Goal: Use online tool/utility: Utilize a website feature to perform a specific function

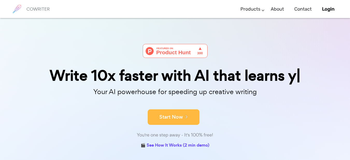
click at [169, 114] on div "Write 10x faster with AI that learns y Your AI powerhouse for speeding up creat…" at bounding box center [175, 97] width 259 height 106
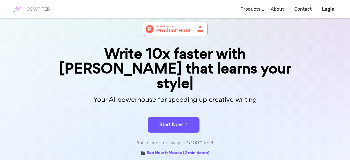
scroll to position [52, 0]
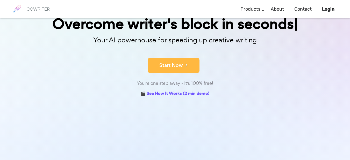
click at [176, 66] on button "Start Now" at bounding box center [173, 66] width 52 height 16
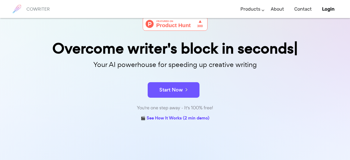
scroll to position [0, 0]
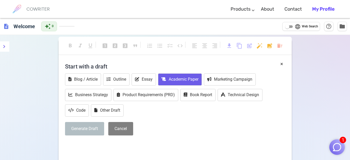
click at [187, 77] on button "Academic Paper" at bounding box center [180, 79] width 44 height 12
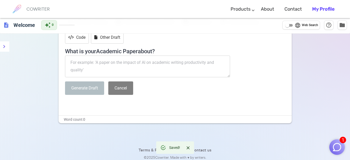
scroll to position [76, 0]
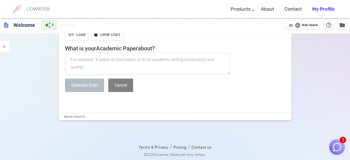
drag, startPoint x: 75, startPoint y: 61, endPoint x: 195, endPoint y: 63, distance: 119.3
click at [195, 63] on textarea at bounding box center [147, 64] width 165 height 22
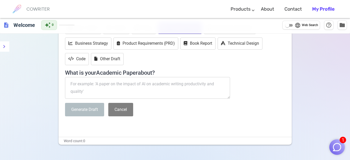
scroll to position [52, 0]
paste textarea "Geopolitical Connectivity as a Catalyst for Algerian-Italian Bilateral Cooperat…"
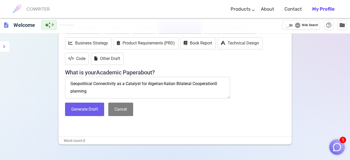
click at [218, 87] on textarea "Geopolitical Connectivity as a Catalyst for Algerian-Italian Bilateral Cooperat…" at bounding box center [147, 88] width 165 height 22
click at [92, 93] on textarea "Geopolitical Connectivity as a Catalyst for Algerian-Italian Bilateral Cooperat…" at bounding box center [147, 88] width 165 height 22
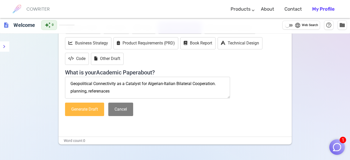
type textarea "Geopolitical Connectivity as a Catalyst for Algerian-Italian Bilateral Cooperat…"
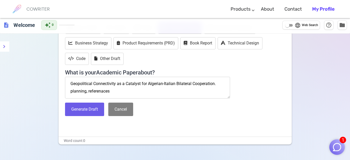
click at [68, 111] on button "Generate Draft" at bounding box center [84, 110] width 39 height 14
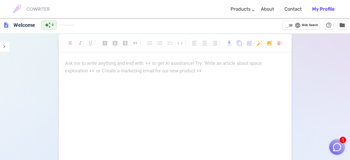
scroll to position [1, 0]
click at [104, 81] on div "Ask me to write anything and end with '++' to get AI assistance! Try: 'Write an…" at bounding box center [174, 112] width 233 height 103
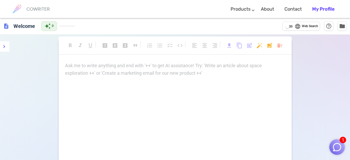
scroll to position [0, 0]
click at [200, 76] on div "Ask me to write anything and end with '++' to get AI assistance! Try: 'Write an…" at bounding box center [175, 69] width 220 height 15
drag, startPoint x: 71, startPoint y: 68, endPoint x: 102, endPoint y: 82, distance: 33.8
click at [102, 82] on div "Ask me to write anything and end with '++' to get AI assistance! Try: 'Write an…" at bounding box center [174, 113] width 233 height 103
click at [165, 148] on icon at bounding box center [163, 148] width 6 height 6
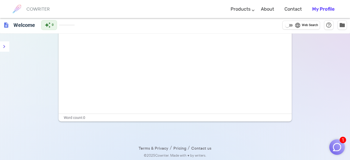
scroll to position [53, 0]
click at [6, 46] on icon "menu" at bounding box center [4, 46] width 6 height 6
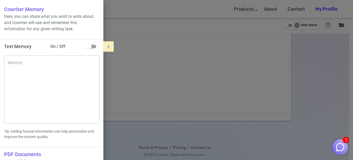
click at [111, 45] on icon "menu" at bounding box center [109, 46] width 6 height 6
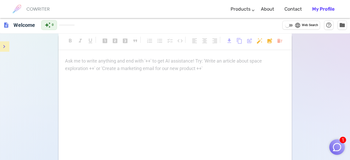
scroll to position [0, 0]
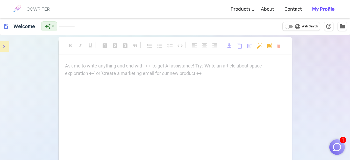
click at [70, 67] on p "Ask me to write anything and end with '++' to get AI assistance! Try: 'Write an…" at bounding box center [175, 66] width 220 height 8
drag, startPoint x: 286, startPoint y: 28, endPoint x: 291, endPoint y: 27, distance: 4.5
click at [291, 27] on input "language Web Search" at bounding box center [287, 27] width 19 height 6
checkbox input "true"
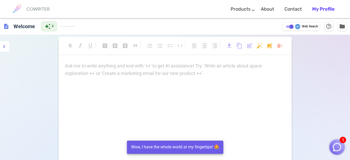
click at [147, 85] on div "Ask me to write anything and end with '++' to get AI assistance! Try: 'Write an…" at bounding box center [174, 113] width 233 height 103
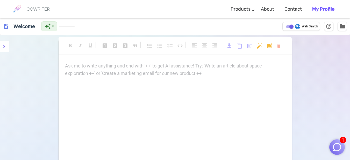
paste div
click at [75, 68] on p "Ask me to write anything and end with '++' to get AI assistance! Try: 'Write an…" at bounding box center [175, 66] width 220 height 8
click at [164, 147] on div "Ask me to write anything and end with '++' to get AI assistance! Try: 'Write an…" at bounding box center [174, 113] width 233 height 103
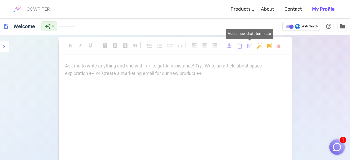
click at [249, 44] on span "post_add" at bounding box center [249, 46] width 6 height 6
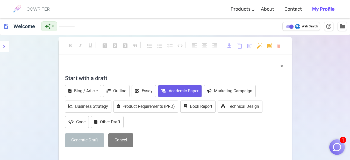
click at [185, 91] on button "Academic Paper" at bounding box center [180, 91] width 44 height 12
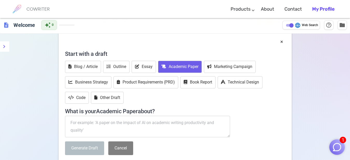
scroll to position [24, 0]
click at [120, 125] on textarea at bounding box center [147, 127] width 165 height 22
paste textarea "Geopolitical Connectivity as a Catalyst for Algerian-Italian Bilateral Cooperat…"
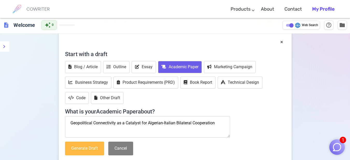
type textarea "Geopolitical Connectivity as a Catalyst for Algerian-Italian Bilateral Cooperat…"
click at [90, 150] on button "Generate Draft" at bounding box center [84, 149] width 39 height 14
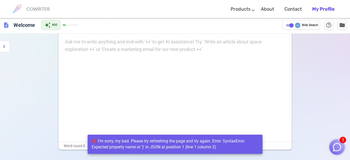
scroll to position [0, 0]
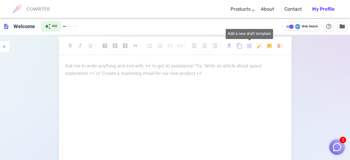
click at [252, 47] on span "post_add" at bounding box center [249, 46] width 6 height 6
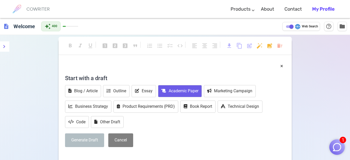
click at [192, 88] on button "Academic Paper" at bounding box center [180, 91] width 44 height 12
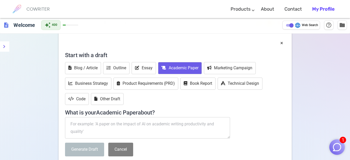
scroll to position [52, 0]
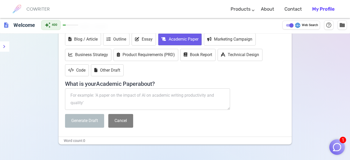
paste textarea "Geopolitical Connectivity as a Catalyst for Algerian-Italian Bilateral Cooperat…"
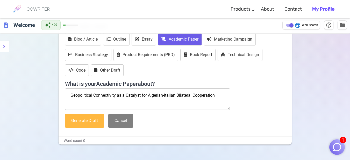
type textarea "Geopolitical Connectivity as a Catalyst for Algerian-Italian Bilateral Cooperat…"
click at [84, 120] on button "Generate Draft" at bounding box center [84, 121] width 39 height 14
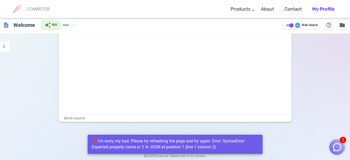
scroll to position [0, 0]
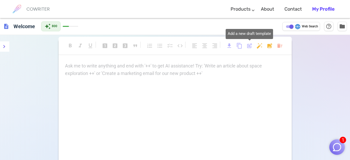
click at [249, 46] on span "post_add" at bounding box center [249, 46] width 6 height 6
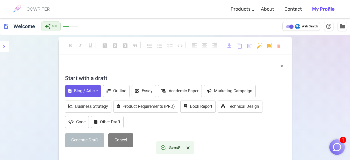
click at [78, 91] on button "Blog / Article" at bounding box center [83, 91] width 36 height 12
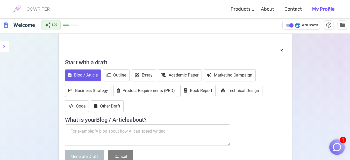
scroll to position [52, 0]
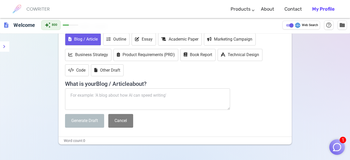
paste textarea "Geopolitical Connectivity as a Catalyst for Algerian-Italian Bilateral Cooperat…"
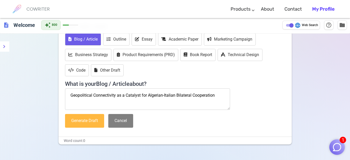
type textarea "Geopolitical Connectivity as a Catalyst for Algerian-Italian Bilateral Cooperat…"
click at [87, 124] on button "Generate Draft" at bounding box center [84, 121] width 39 height 14
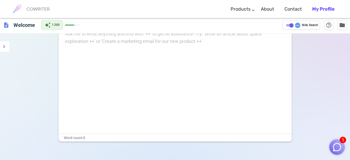
scroll to position [0, 0]
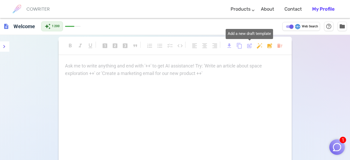
click at [248, 46] on span "post_add" at bounding box center [249, 46] width 6 height 6
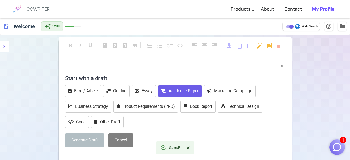
click at [190, 91] on button "Academic Paper" at bounding box center [180, 91] width 44 height 12
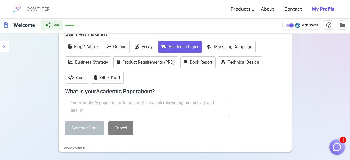
scroll to position [52, 0]
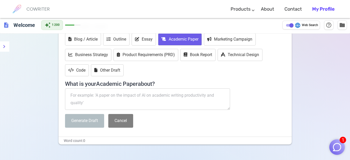
click at [139, 97] on textarea at bounding box center [147, 99] width 165 height 22
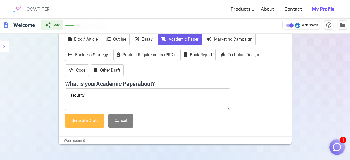
type textarea "security"
click at [91, 122] on button "Generate Draft" at bounding box center [84, 121] width 39 height 14
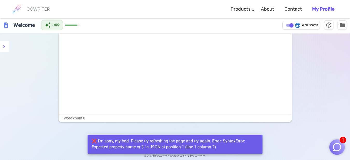
scroll to position [0, 0]
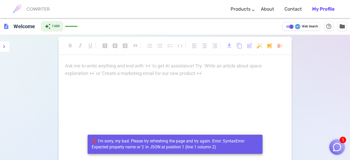
drag, startPoint x: 290, startPoint y: 26, endPoint x: 279, endPoint y: 26, distance: 10.6
click at [279, 26] on div "description Welcome auto_awesome 1 600 language Web Search help_outline folder" at bounding box center [175, 26] width 350 height 17
click at [288, 26] on input "language Web Search" at bounding box center [291, 27] width 19 height 6
checkbox input "false"
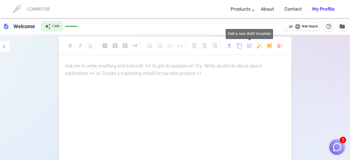
click at [249, 45] on span "post_add" at bounding box center [249, 46] width 6 height 6
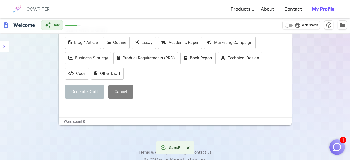
scroll to position [53, 0]
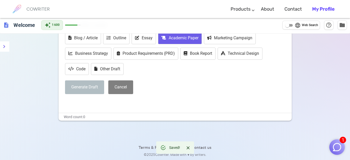
click at [167, 37] on button "Academic Paper" at bounding box center [180, 38] width 44 height 12
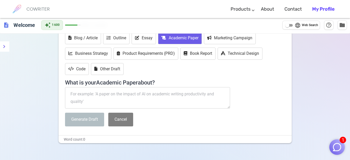
click at [117, 98] on textarea at bounding box center [147, 98] width 165 height 22
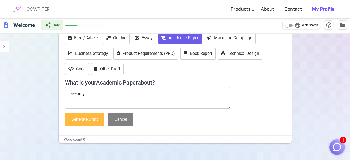
type textarea "security"
click at [101, 117] on button "Generate Draft" at bounding box center [84, 120] width 39 height 14
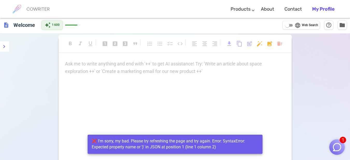
scroll to position [0, 0]
